Goal: Task Accomplishment & Management: Use online tool/utility

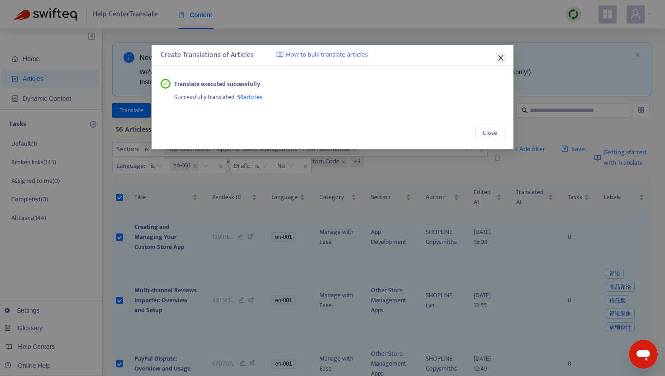
click at [501, 57] on icon "close" at bounding box center [500, 57] width 5 height 5
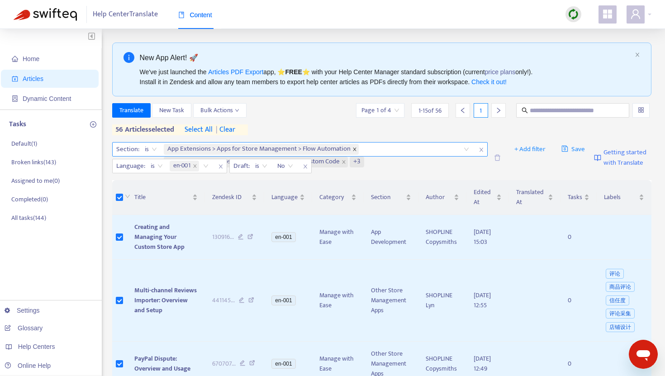
click at [356, 149] on icon "close" at bounding box center [354, 149] width 5 height 5
click at [344, 150] on icon "close" at bounding box center [343, 149] width 3 height 3
click at [393, 151] on icon "close" at bounding box center [395, 149] width 5 height 5
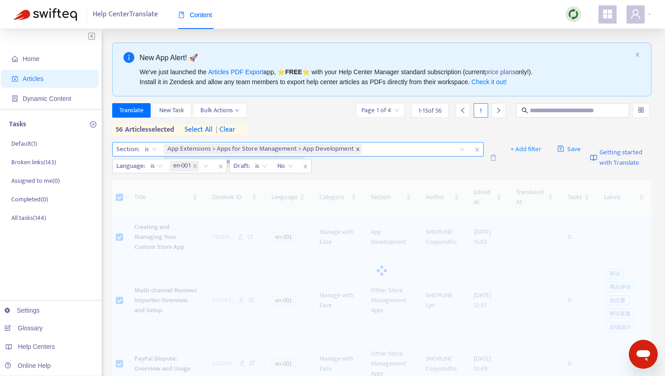
click at [359, 151] on icon "close" at bounding box center [357, 149] width 5 height 5
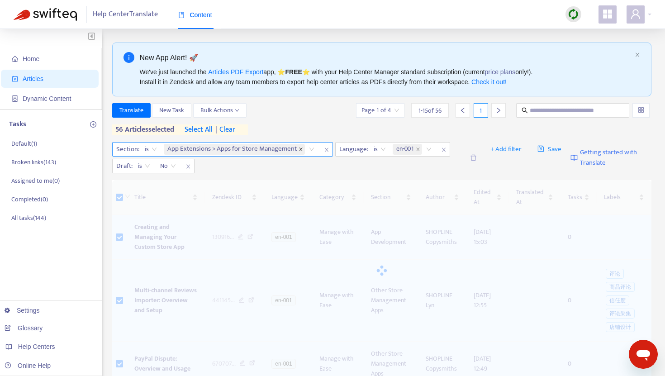
click at [300, 150] on icon "close" at bounding box center [300, 149] width 5 height 5
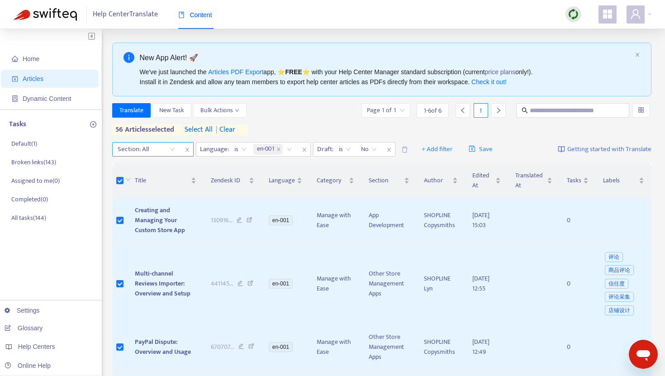
click at [234, 129] on span "| clear" at bounding box center [224, 129] width 23 height 11
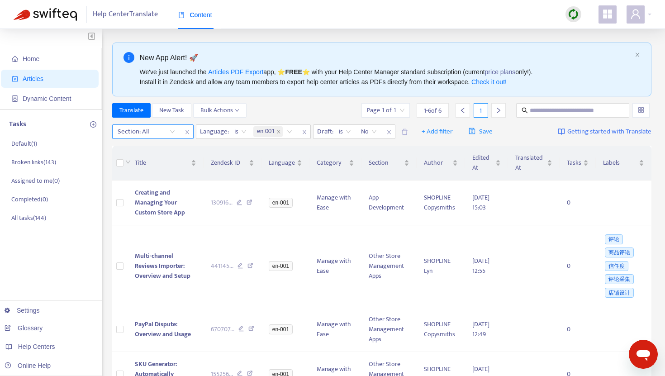
click at [575, 19] on img at bounding box center [573, 14] width 11 height 11
click at [588, 47] on link "Full Sync" at bounding box center [589, 47] width 33 height 10
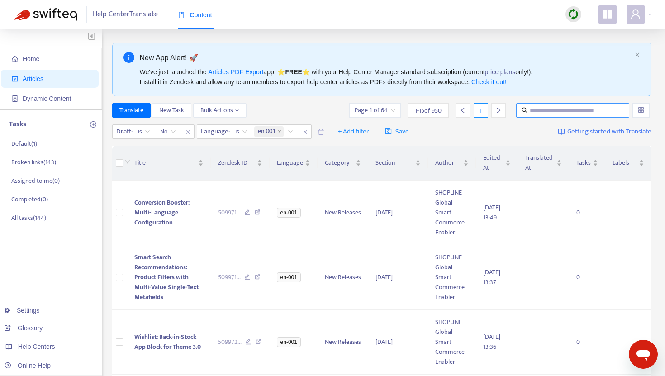
click at [550, 108] on input "text" at bounding box center [573, 110] width 87 height 10
paste input "**********"
type input "**********"
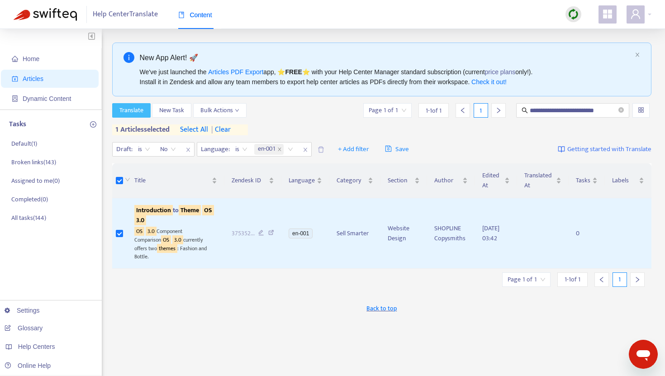
click at [135, 112] on span "Translate" at bounding box center [131, 110] width 24 height 10
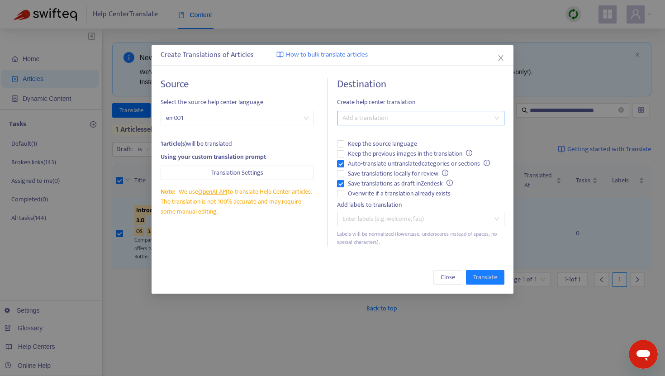
click at [354, 117] on div at bounding box center [416, 118] width 154 height 11
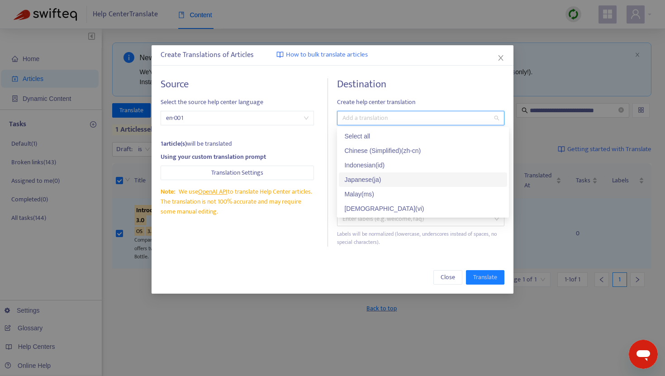
click at [356, 175] on div "Japanese ( ja )" at bounding box center [422, 180] width 157 height 10
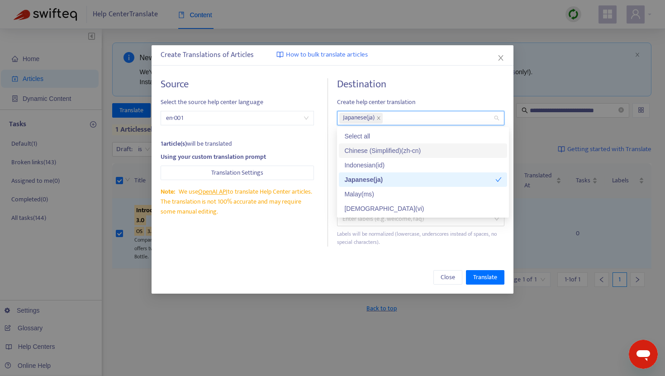
click at [402, 92] on div "Destination Create help center translation Japanese ( ja ) Keep the source lang…" at bounding box center [420, 162] width 167 height 168
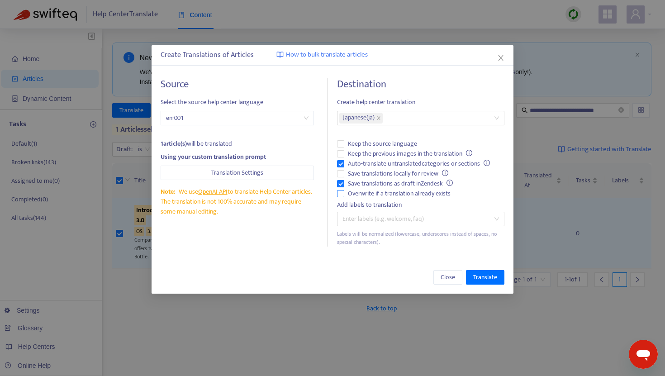
click at [341, 197] on label "Overwrite if a translation already exists" at bounding box center [420, 194] width 167 height 10
click at [484, 276] on span "Translate" at bounding box center [485, 277] width 24 height 10
